Goal: Information Seeking & Learning: Learn about a topic

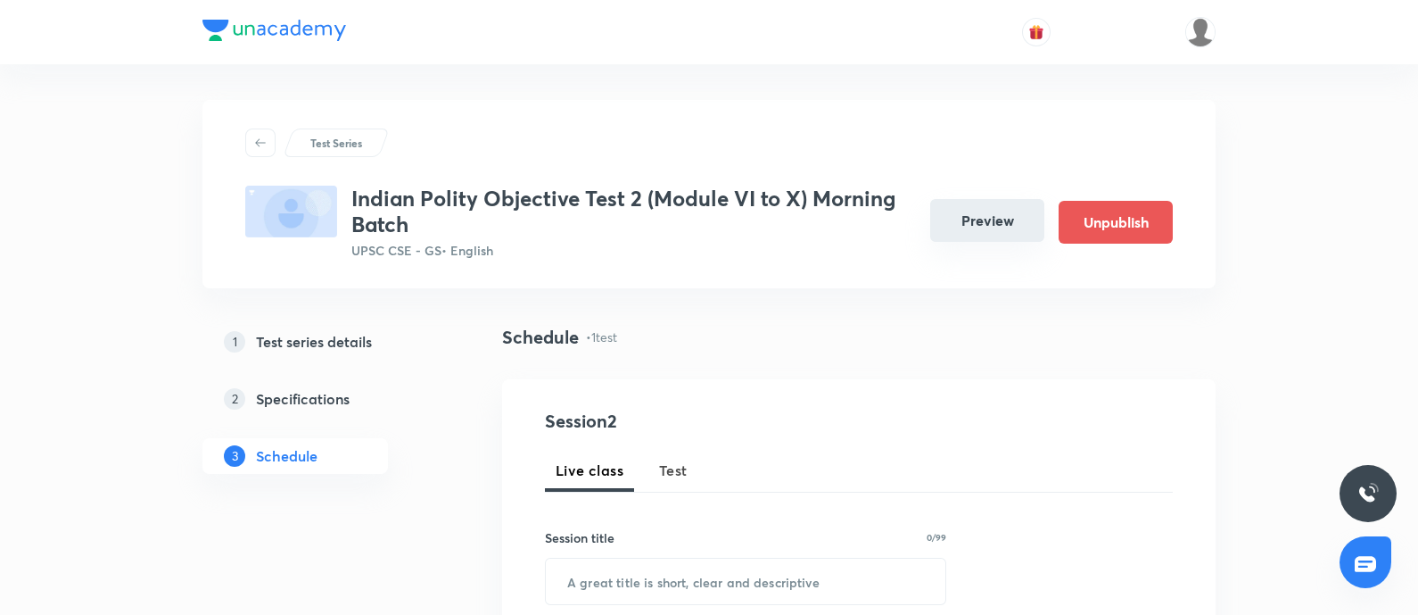
click at [961, 212] on button "Preview" at bounding box center [987, 220] width 114 height 43
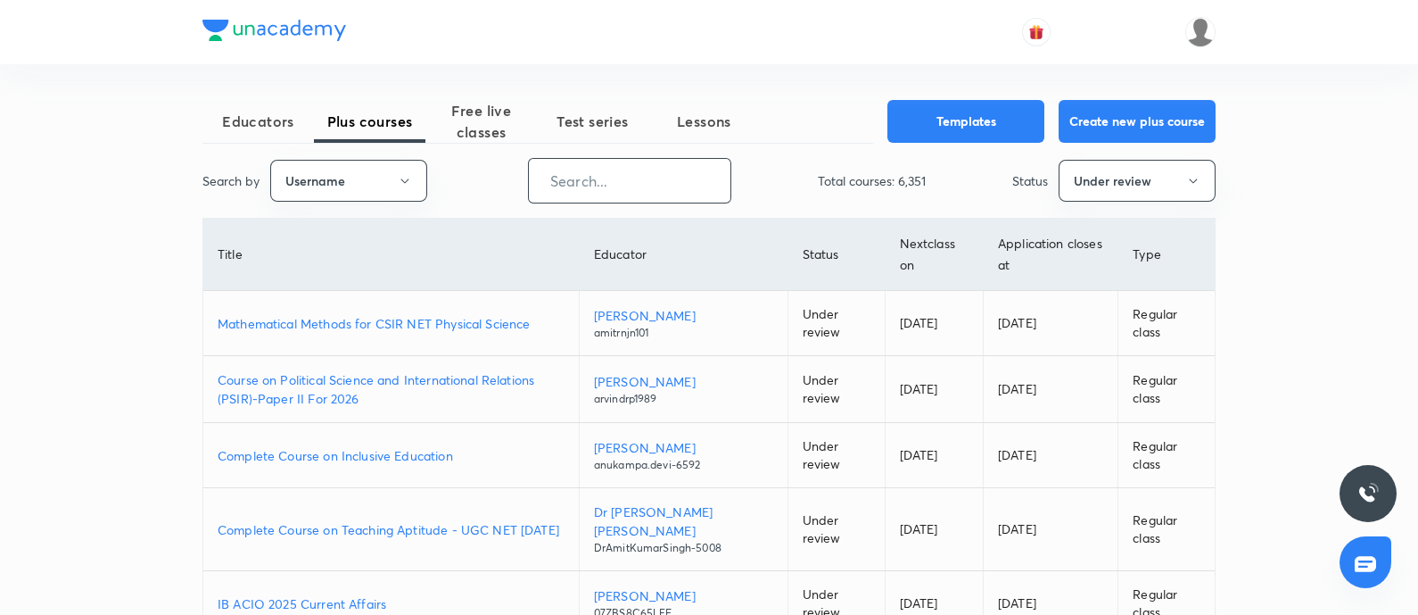
click at [574, 192] on input "text" at bounding box center [630, 180] width 202 height 45
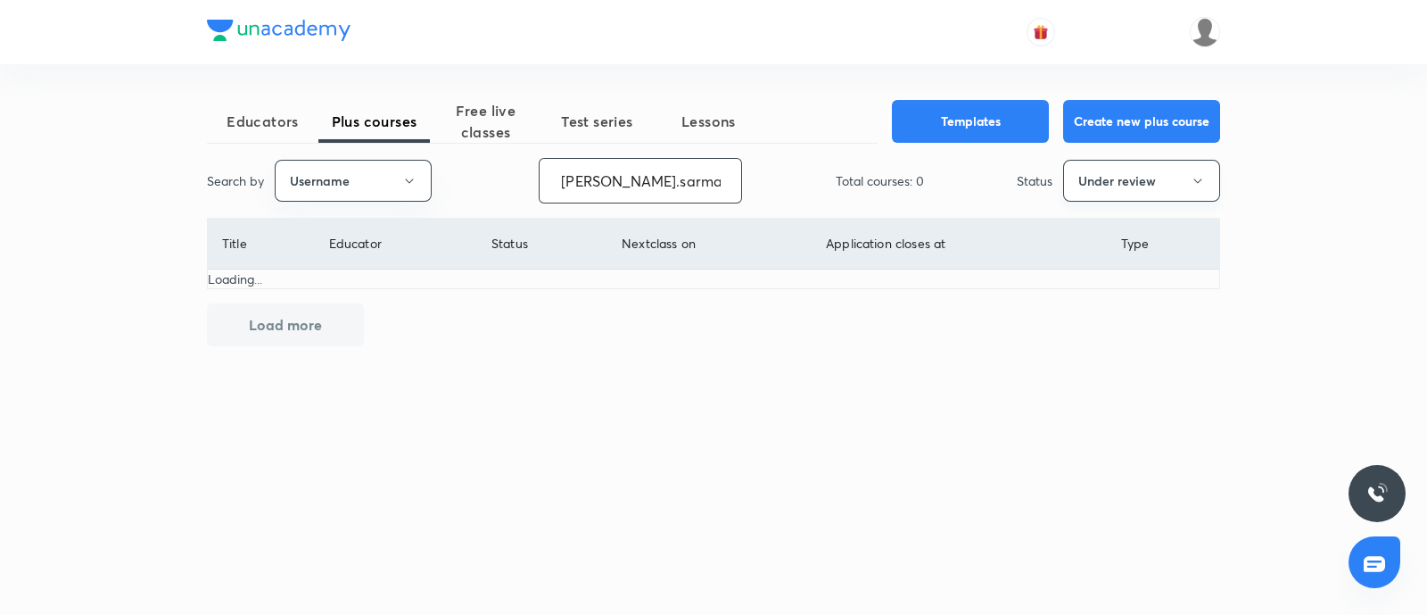
type input "syed.sarmad37"
click at [1206, 179] on button "Under review" at bounding box center [1141, 181] width 157 height 42
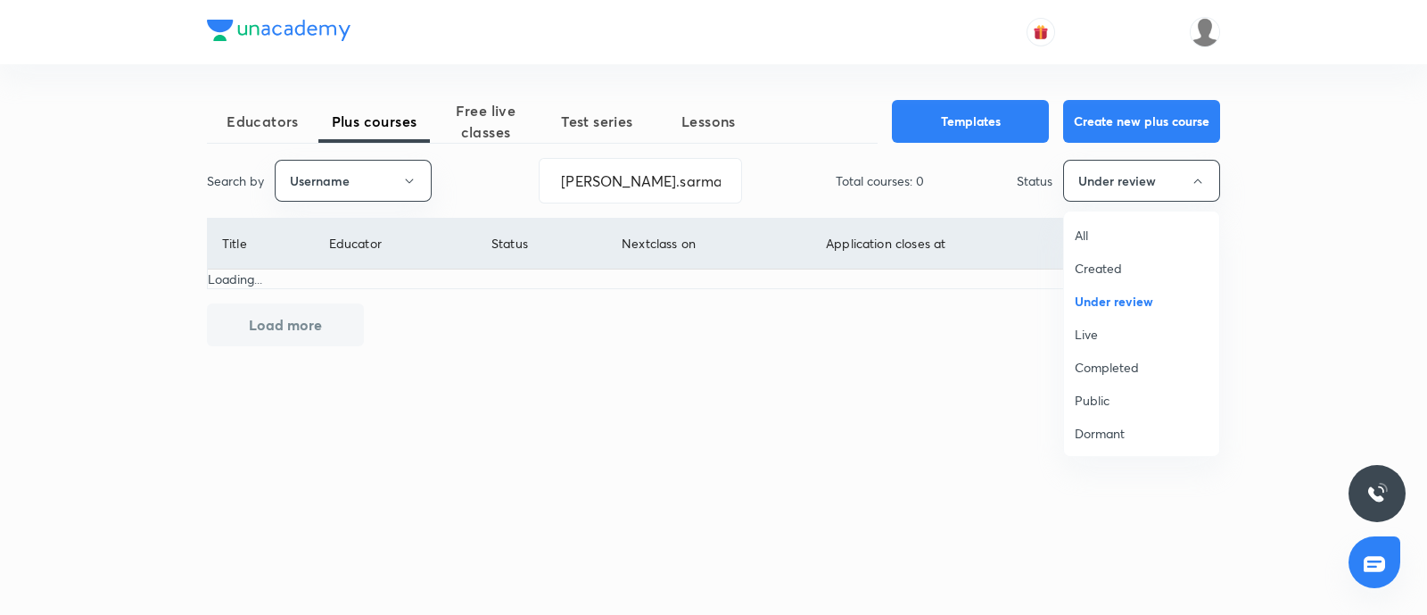
click at [1124, 335] on span "Live" at bounding box center [1142, 334] width 134 height 19
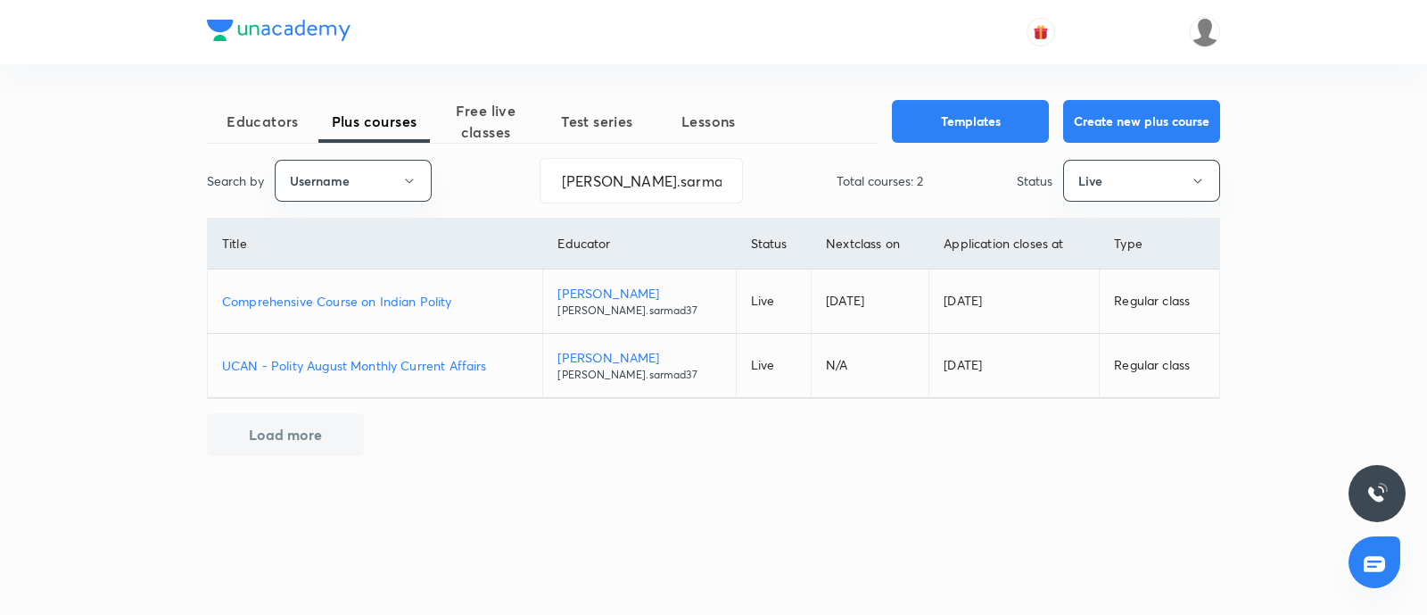
click at [352, 300] on p "Comprehensive Course on Indian Polity" at bounding box center [375, 301] width 306 height 19
